Goal: Check status: Check status

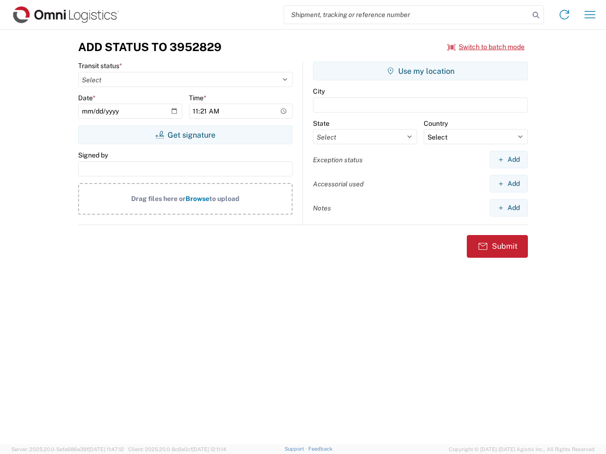
click at [407, 15] on input "search" at bounding box center [406, 15] width 245 height 18
click at [536, 15] on icon at bounding box center [535, 15] width 13 height 13
click at [564, 15] on icon at bounding box center [564, 14] width 15 height 15
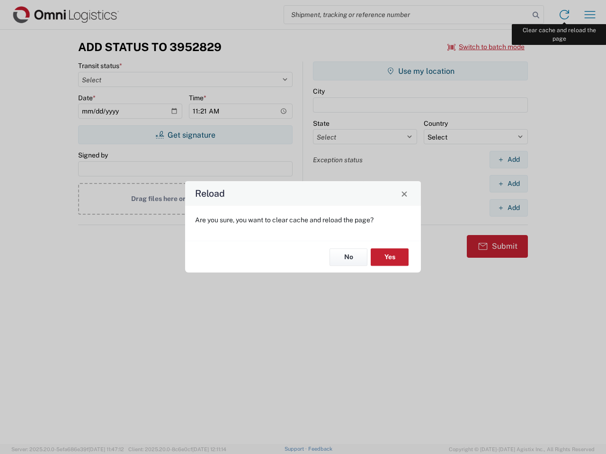
click at [590, 15] on div "Reload Are you sure, you want to clear cache and reload the page? No Yes" at bounding box center [303, 227] width 606 height 454
click at [486, 47] on div "Reload Are you sure, you want to clear cache and reload the page? No Yes" at bounding box center [303, 227] width 606 height 454
click at [185, 135] on div "Reload Are you sure, you want to clear cache and reload the page? No Yes" at bounding box center [303, 227] width 606 height 454
click at [420, 71] on div "Reload Are you sure, you want to clear cache and reload the page? No Yes" at bounding box center [303, 227] width 606 height 454
click at [508, 160] on div "Reload Are you sure, you want to clear cache and reload the page? No Yes" at bounding box center [303, 227] width 606 height 454
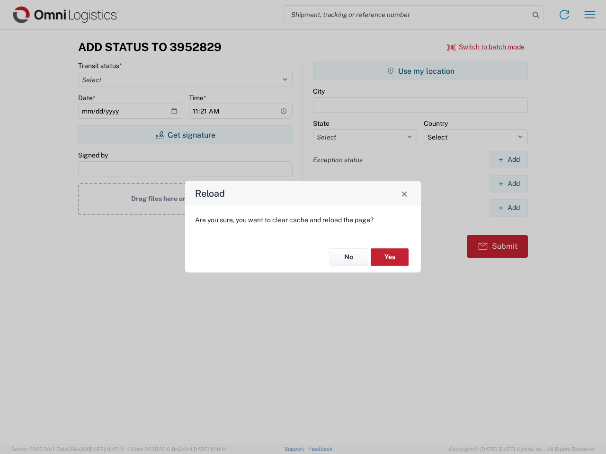
click at [508, 184] on div "Reload Are you sure, you want to clear cache and reload the page? No Yes" at bounding box center [303, 227] width 606 height 454
click at [508, 208] on div "Reload Are you sure, you want to clear cache and reload the page? No Yes" at bounding box center [303, 227] width 606 height 454
